Goal: Task Accomplishment & Management: Manage account settings

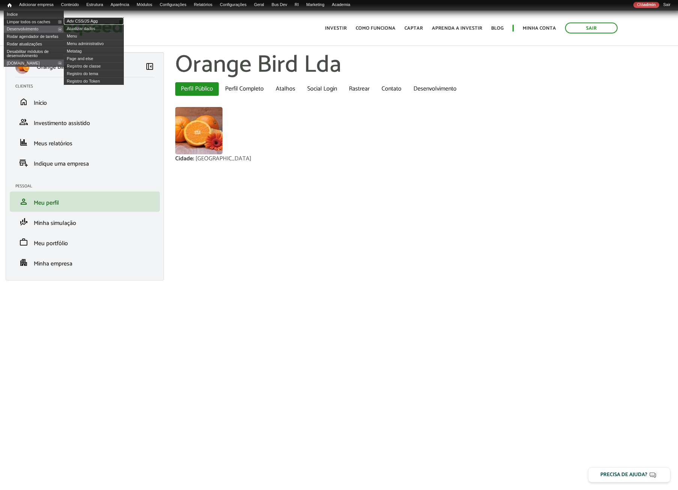
click at [84, 22] on link "Adv CSS/JS Agg" at bounding box center [94, 21] width 60 height 8
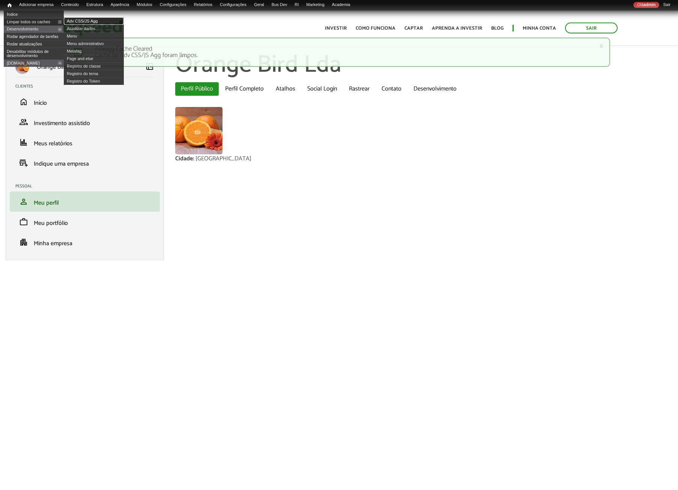
click at [80, 21] on link "Adv CSS/JS Agg" at bounding box center [94, 21] width 60 height 8
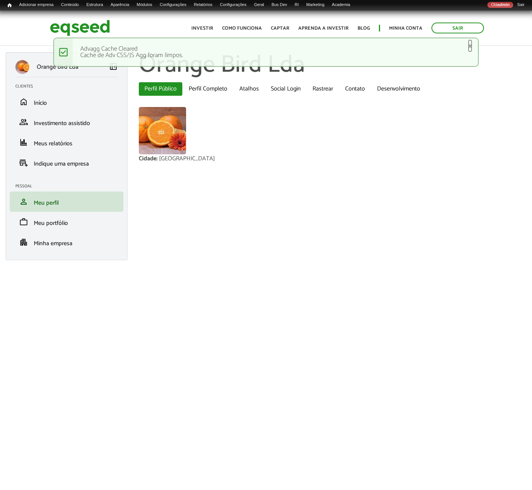
click at [471, 47] on link "×" at bounding box center [470, 46] width 5 height 8
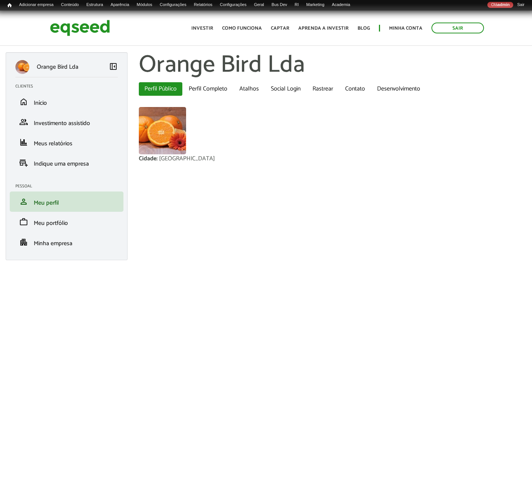
click at [241, 346] on body "Sair Toggle navigation Toggle navigation Início Investir" at bounding box center [266, 256] width 532 height 490
